Goal: Task Accomplishment & Management: Manage account settings

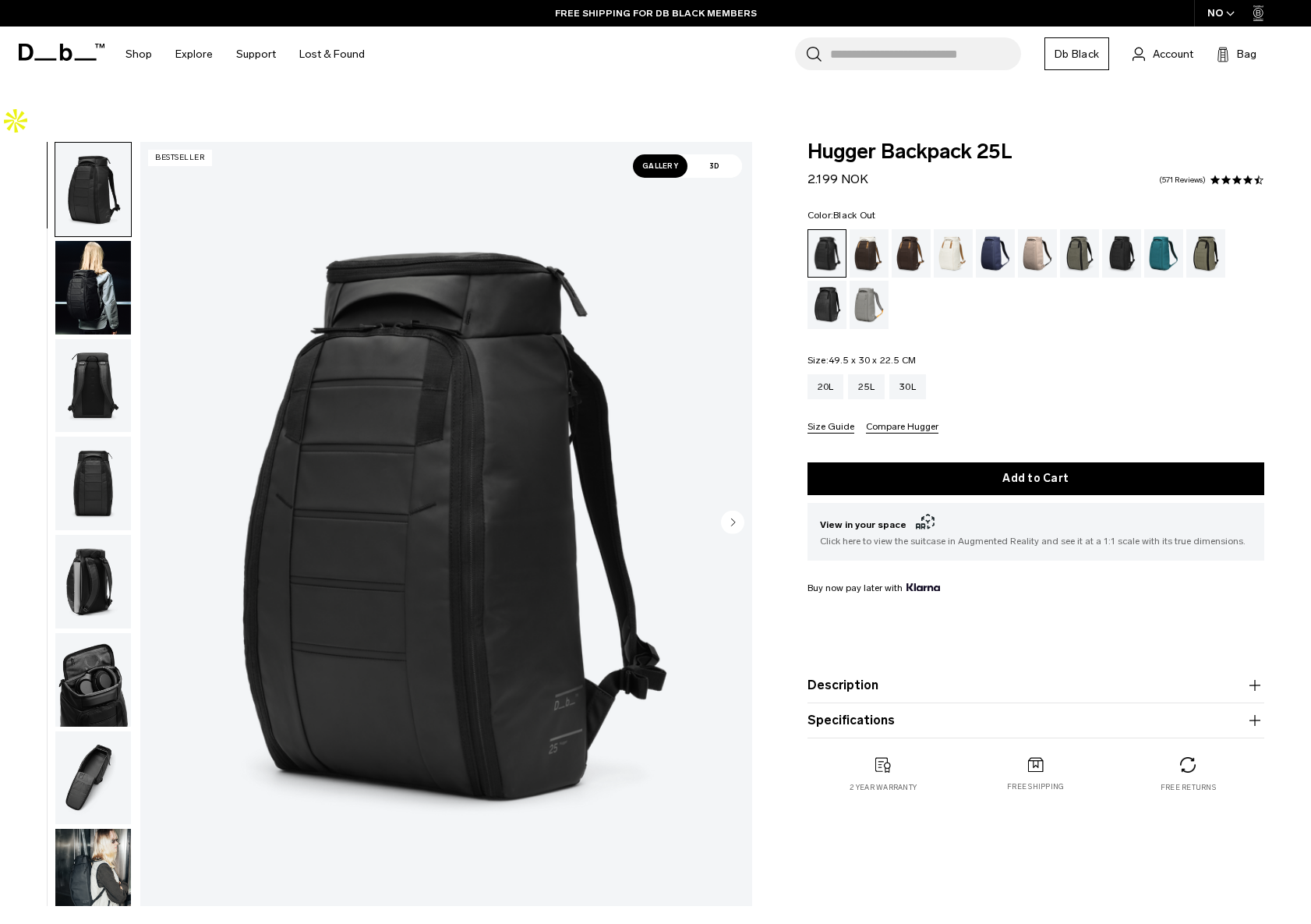
click at [86, 731] on img "button" at bounding box center [93, 778] width 75 height 94
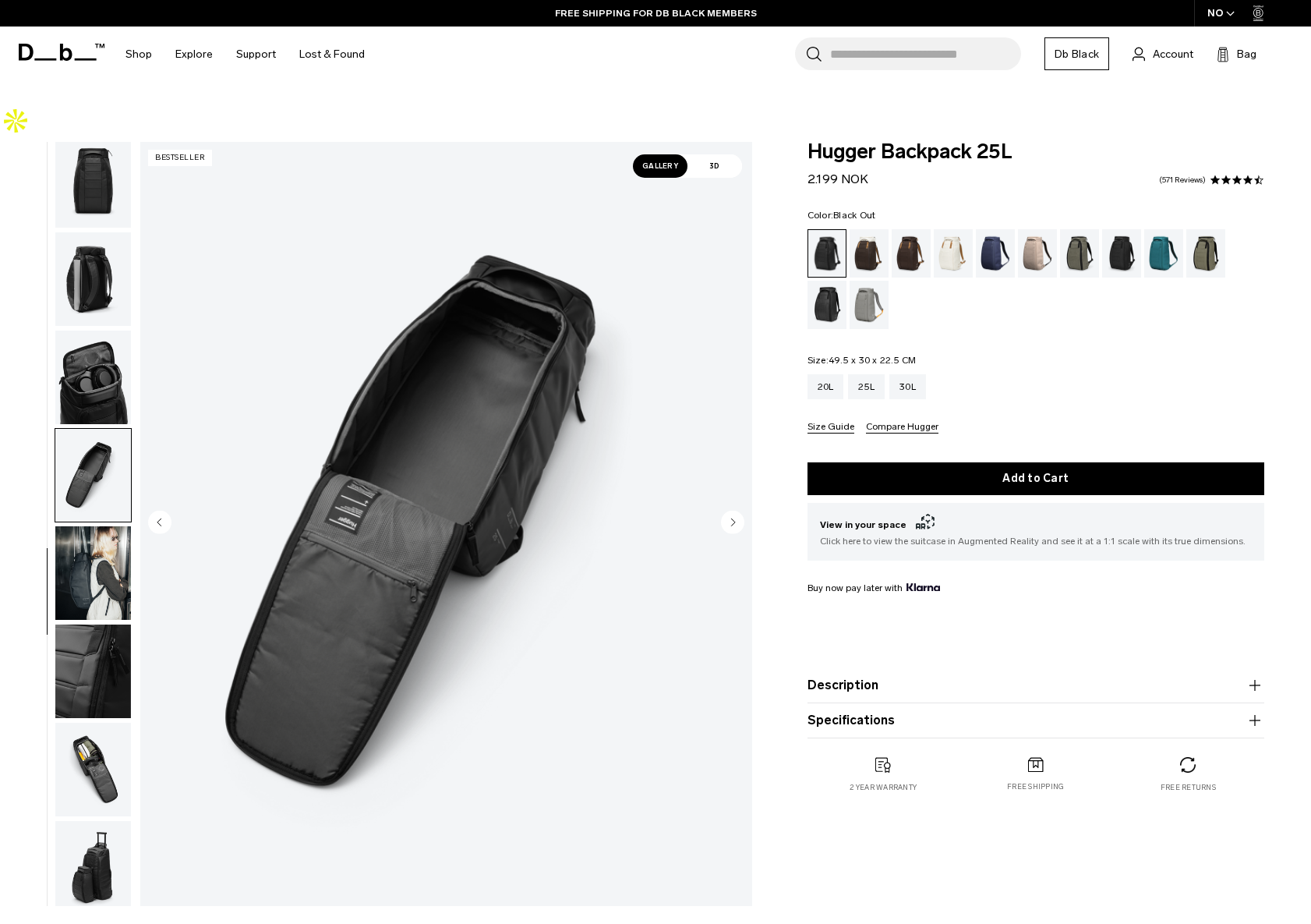
scroll to position [311, 0]
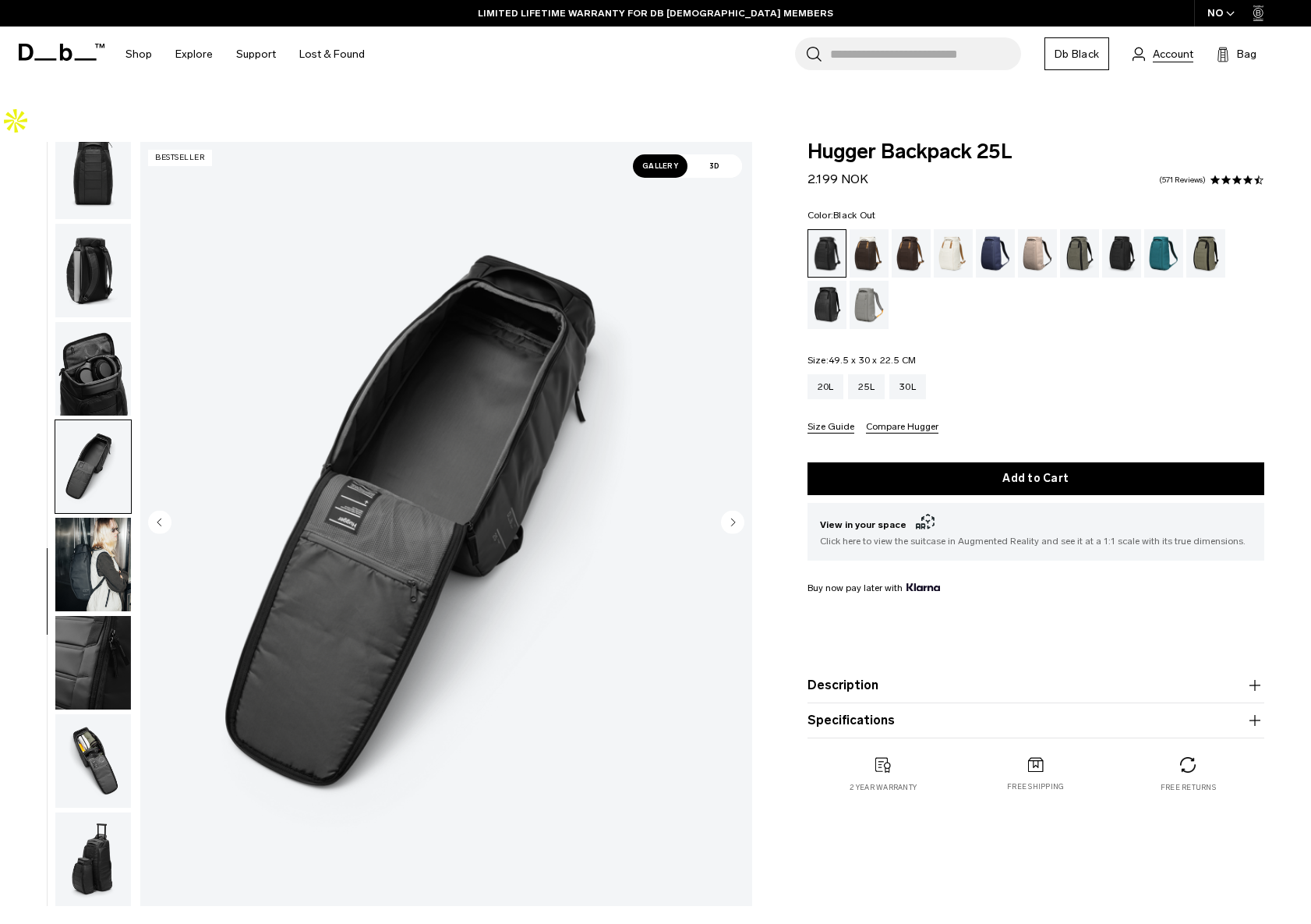
click at [1165, 50] on span "Account" at bounding box center [1173, 54] width 40 height 17
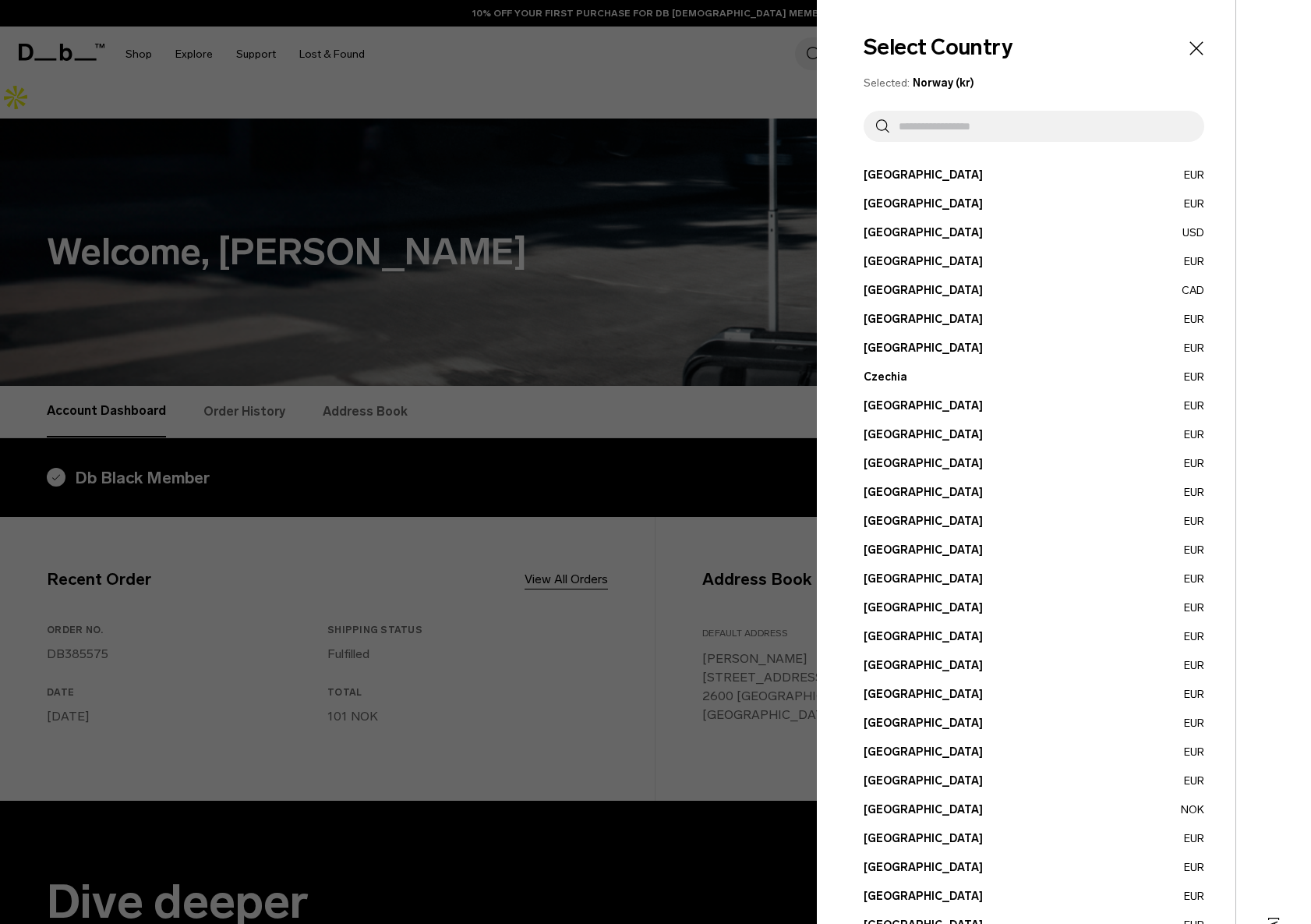
click at [1196, 201] on button "Belgium EUR" at bounding box center [1033, 204] width 340 height 17
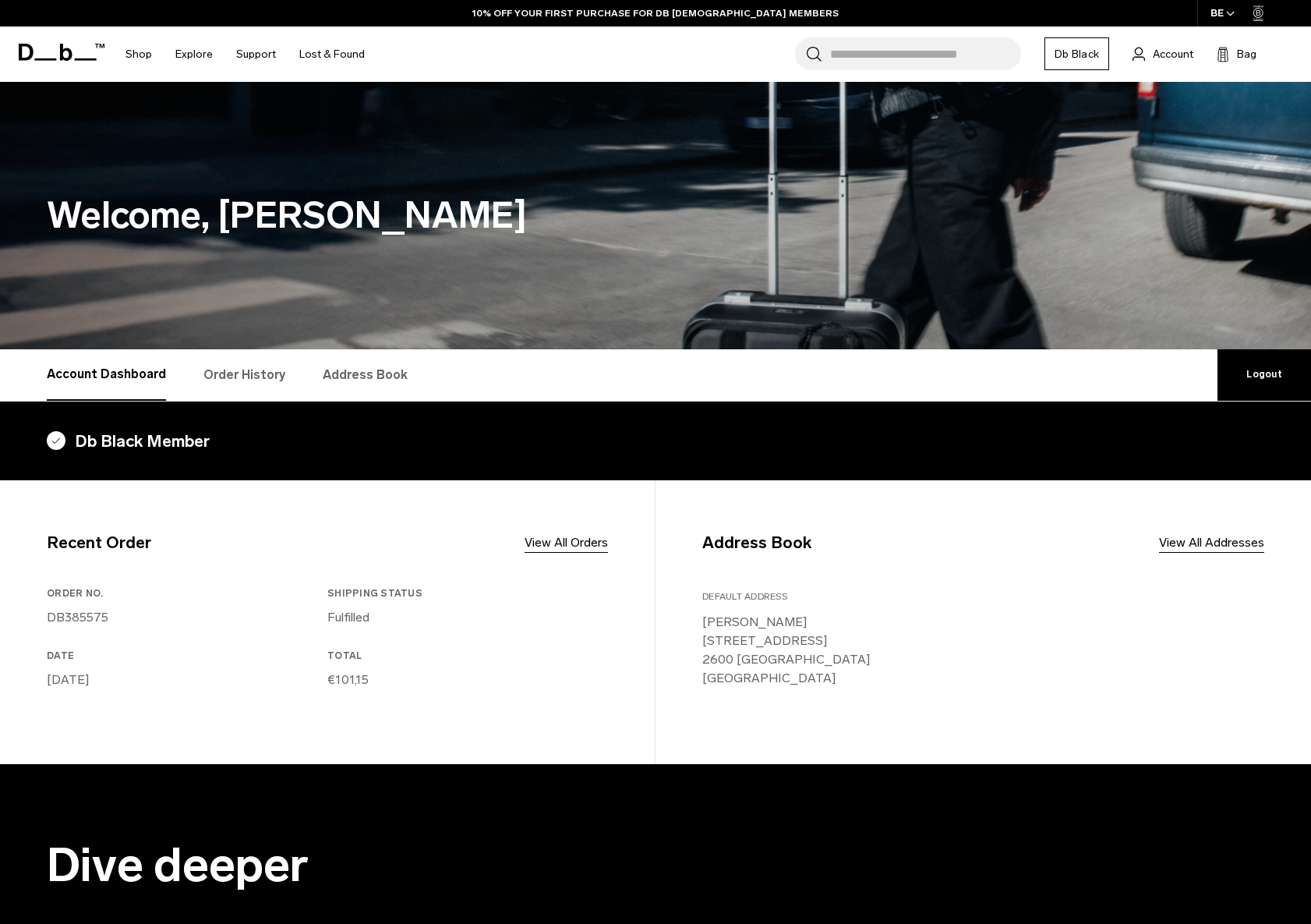
click at [222, 379] on link "Order History" at bounding box center [244, 375] width 82 height 51
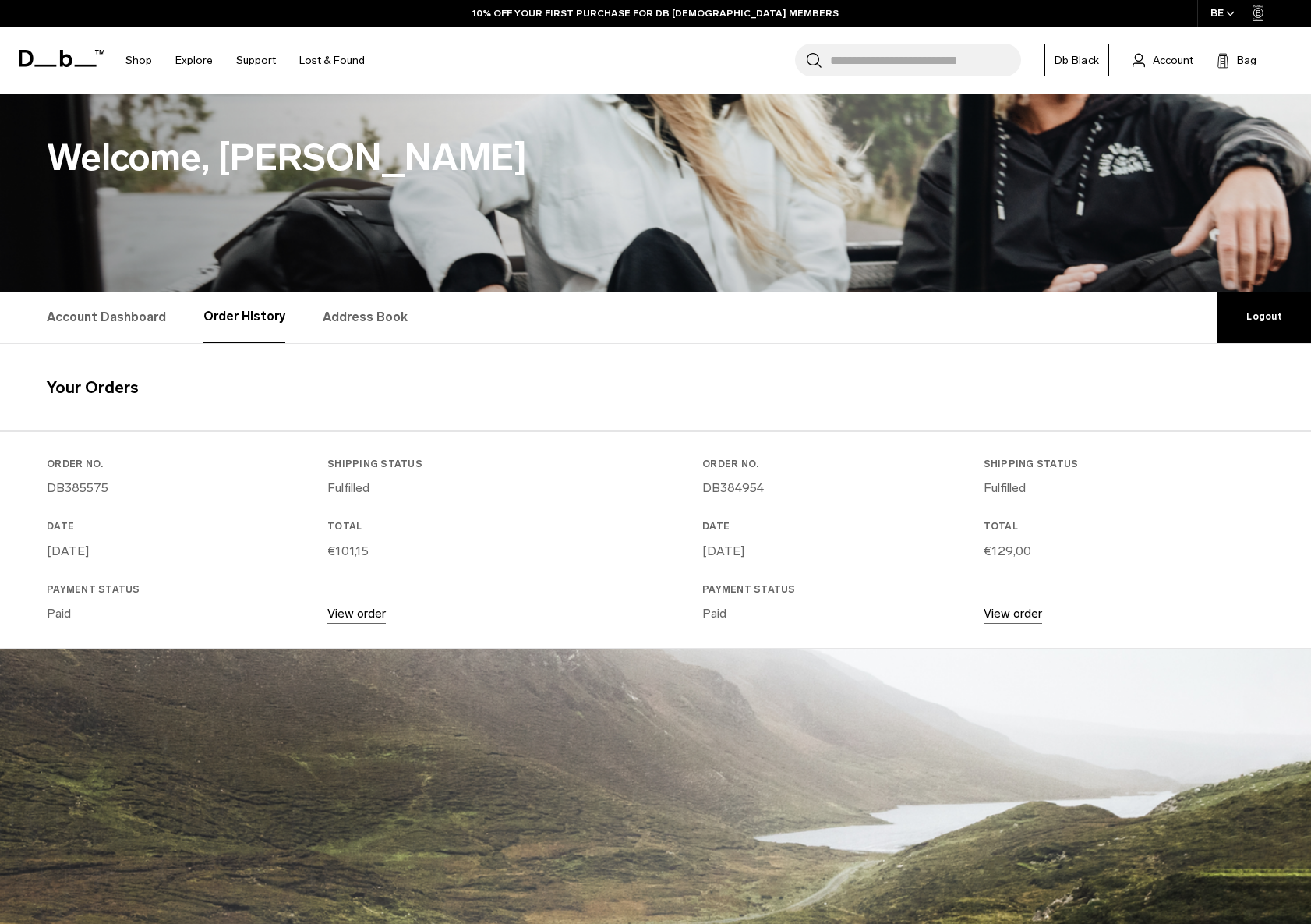
click at [1018, 606] on link "View order" at bounding box center [1013, 613] width 59 height 15
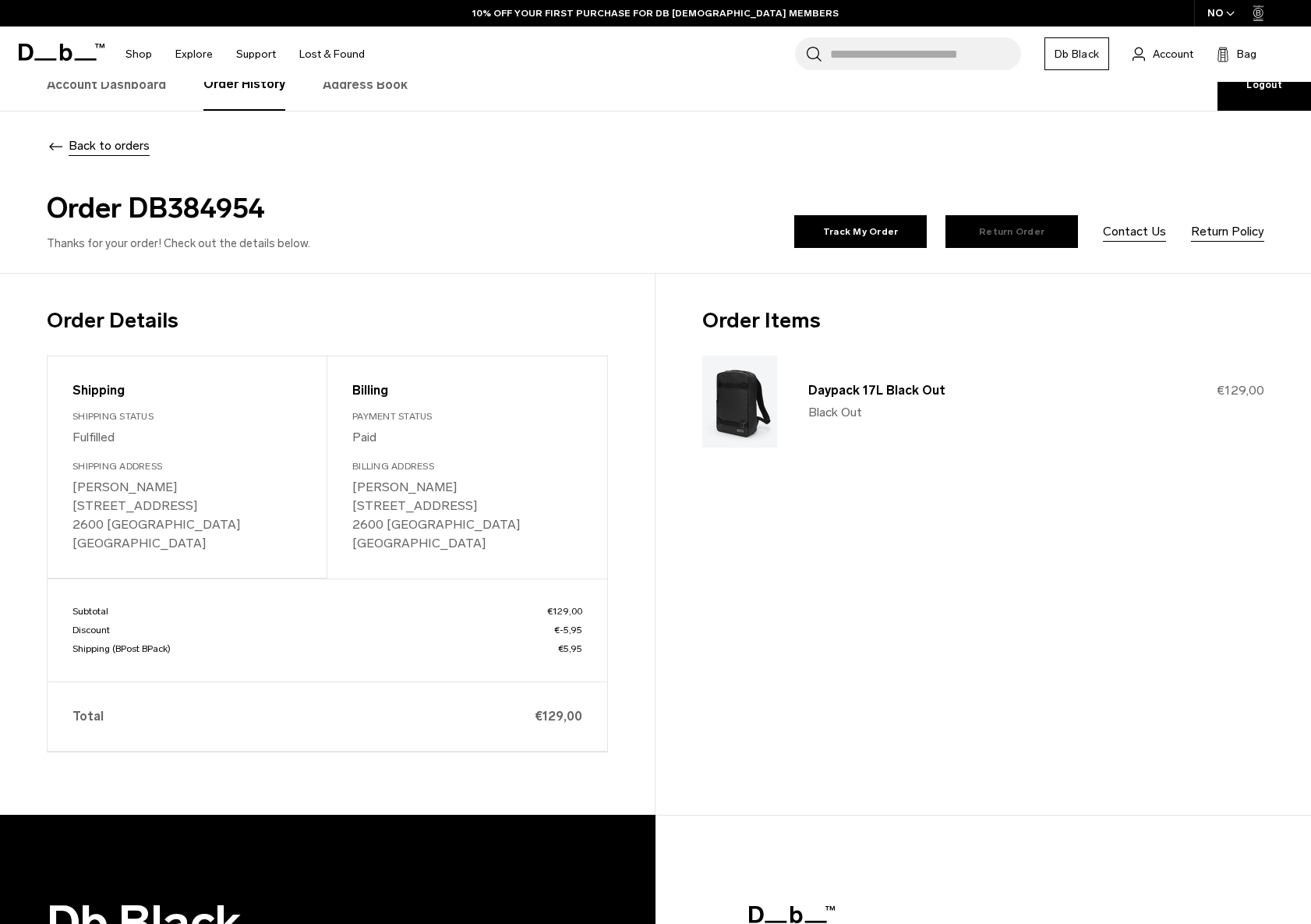
click at [1023, 236] on link "Return Order" at bounding box center [1011, 232] width 132 height 33
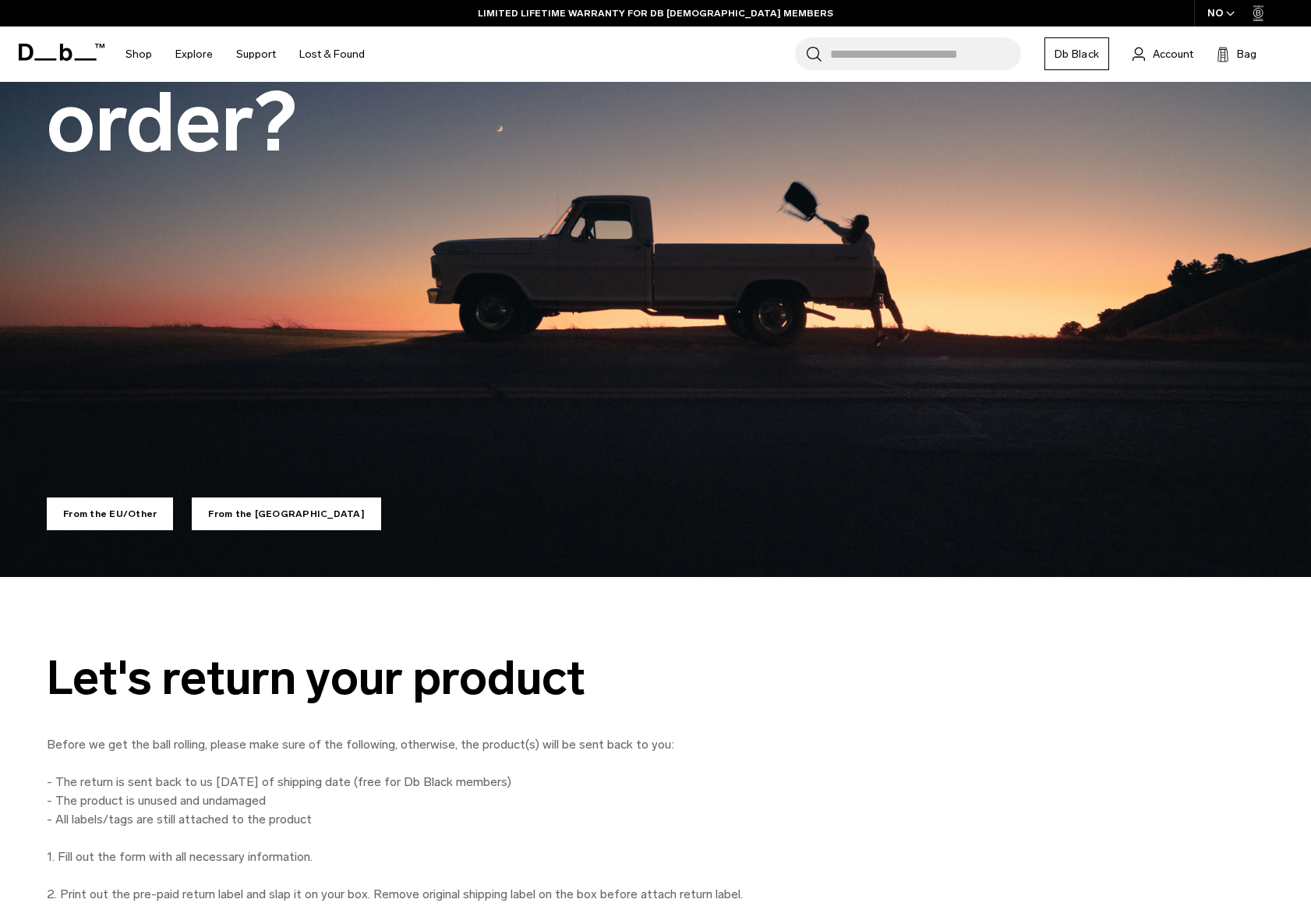
scroll to position [207, 0]
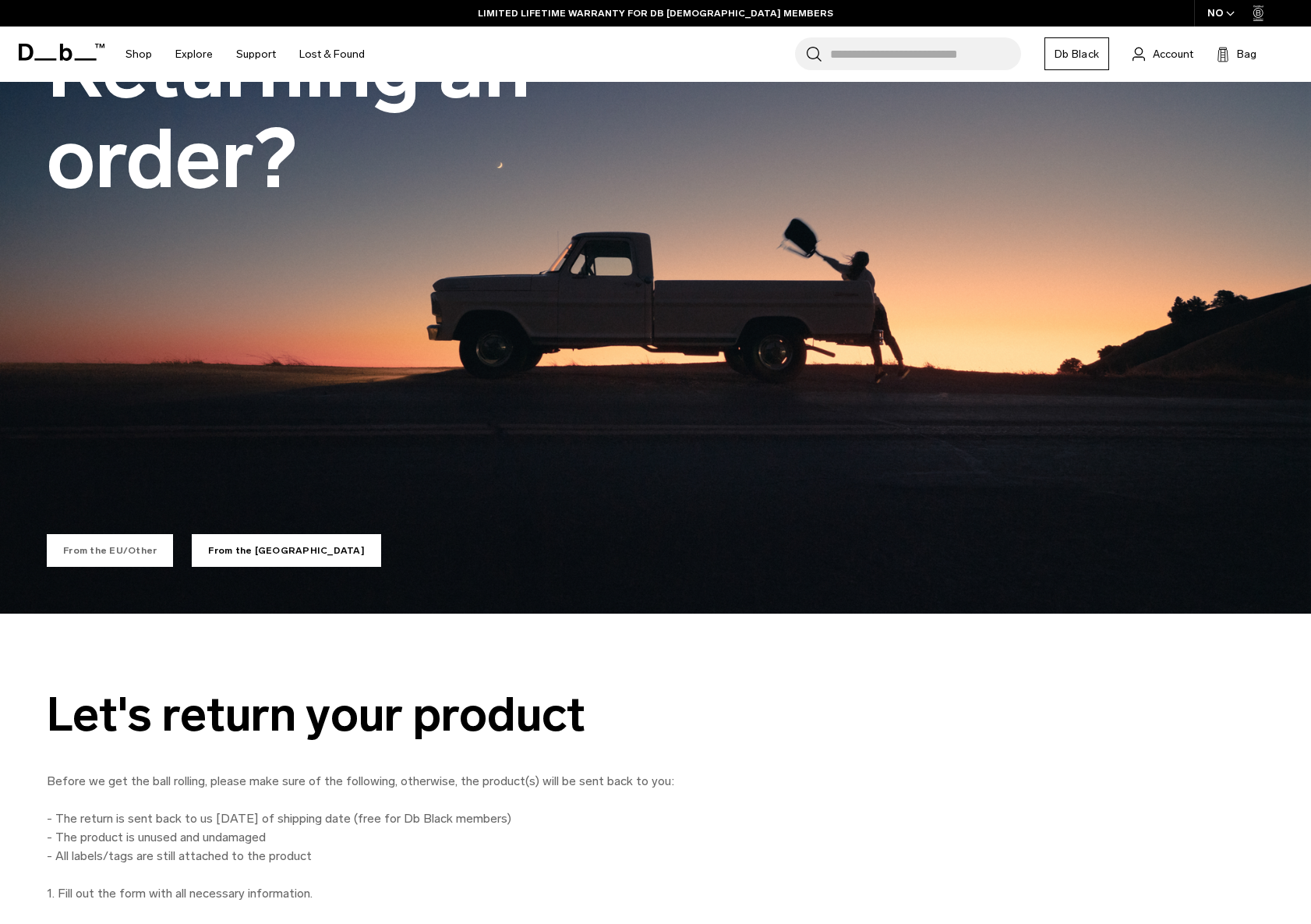
click at [99, 534] on link "From the EU/Other" at bounding box center [109, 551] width 126 height 33
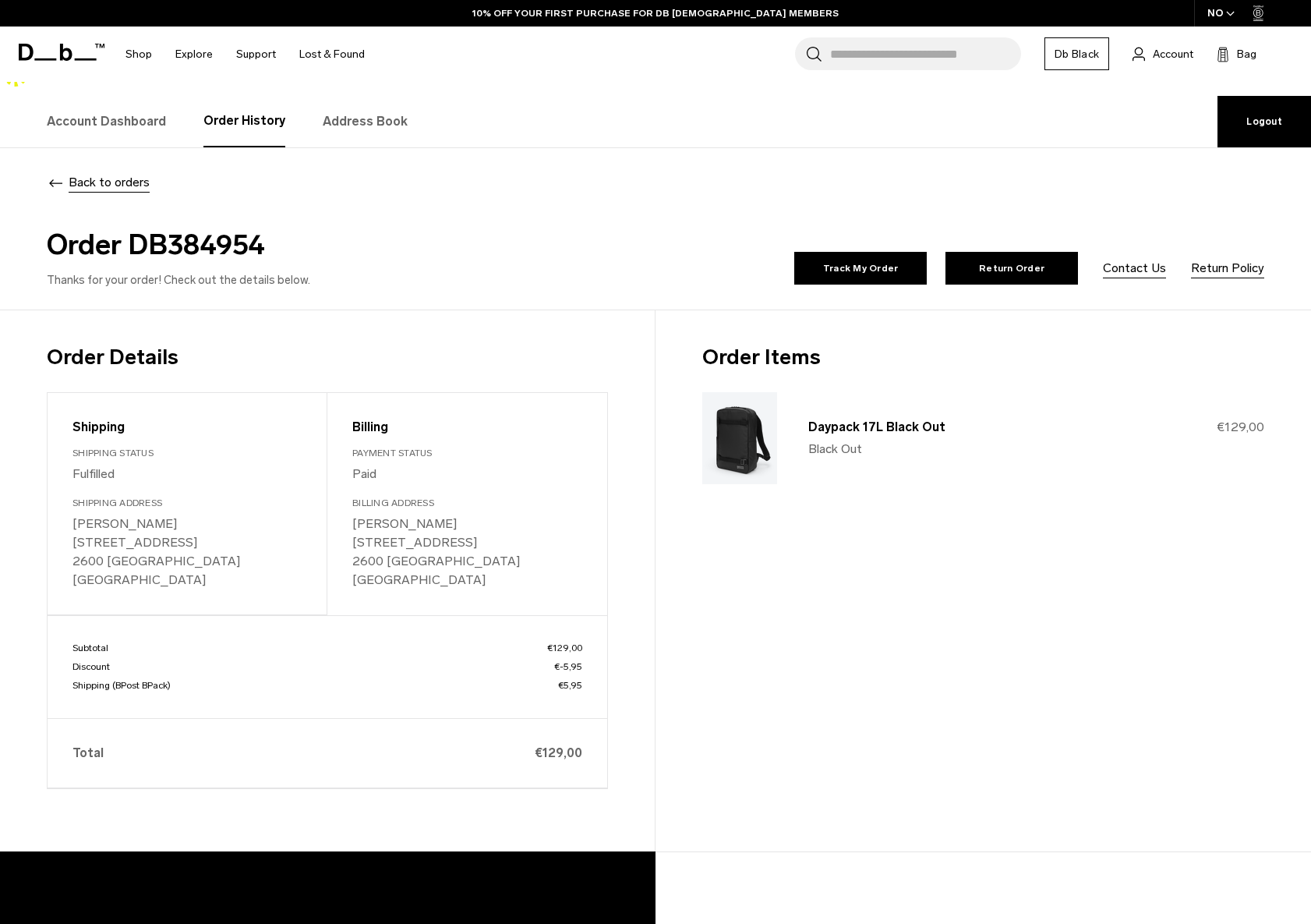
click at [186, 223] on h2 "Order DB384954" at bounding box center [348, 245] width 602 height 42
copy h2 "DB384954"
